Goal: Task Accomplishment & Management: Manage account settings

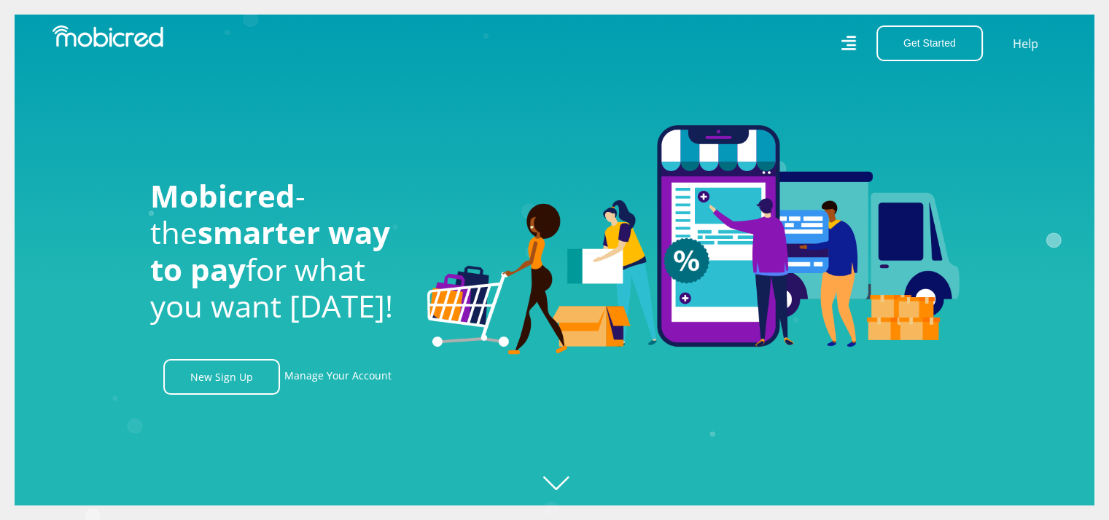
scroll to position [0, 1038]
click at [347, 379] on link "Manage Your Account" at bounding box center [337, 377] width 107 height 36
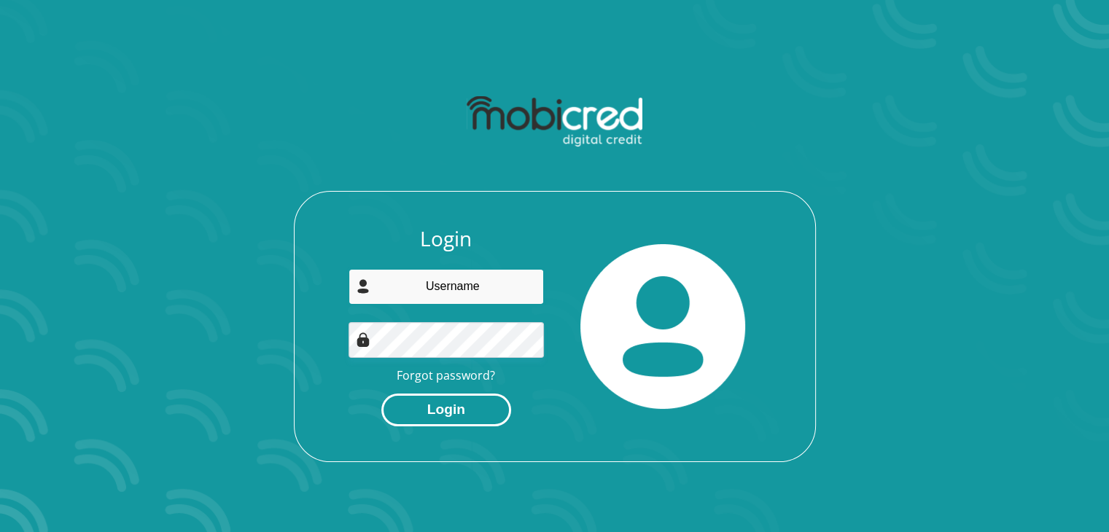
type input "thomasnhlapho@gmail.com"
click at [437, 412] on button "Login" at bounding box center [446, 410] width 130 height 33
